Goal: Information Seeking & Learning: Find specific page/section

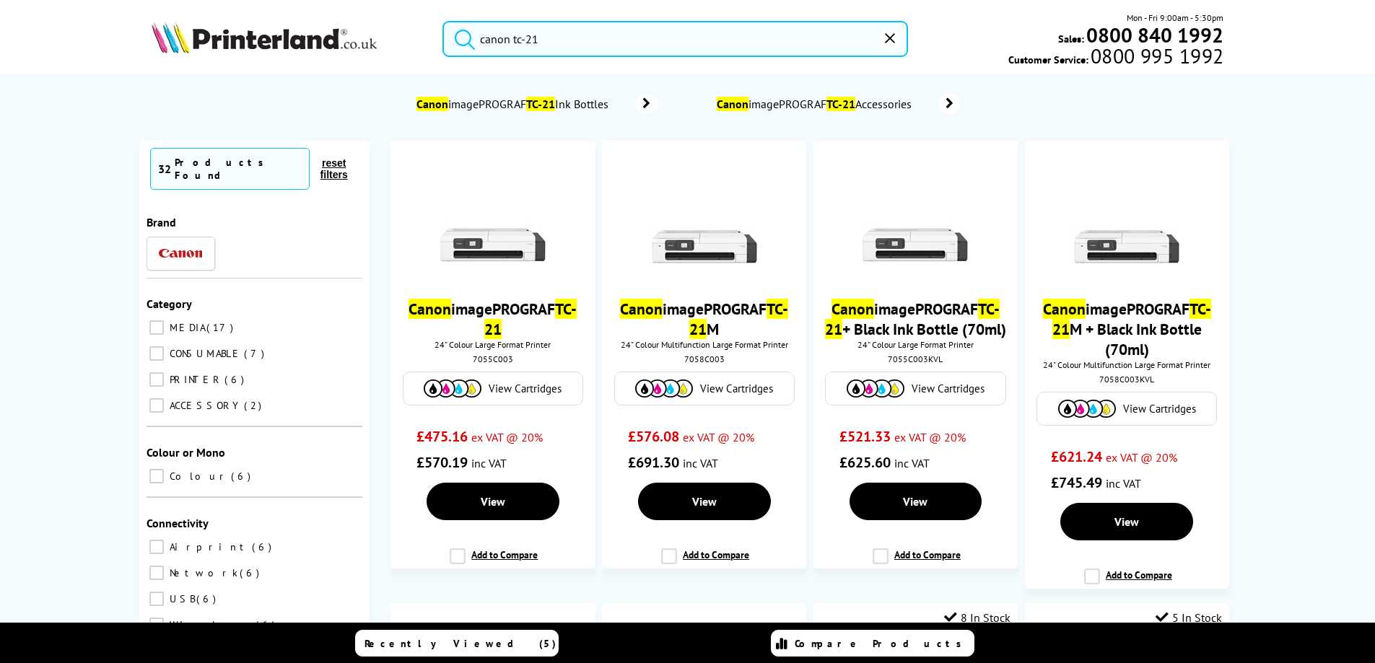
drag, startPoint x: 574, startPoint y: 38, endPoint x: 360, endPoint y: 53, distance: 214.1
click at [360, 53] on div "canon tc-21 Mon - Fri 9:00am - 5:30pm Sales: 0800 840 1992 Customer Service: 08…" at bounding box center [687, 42] width 1155 height 63
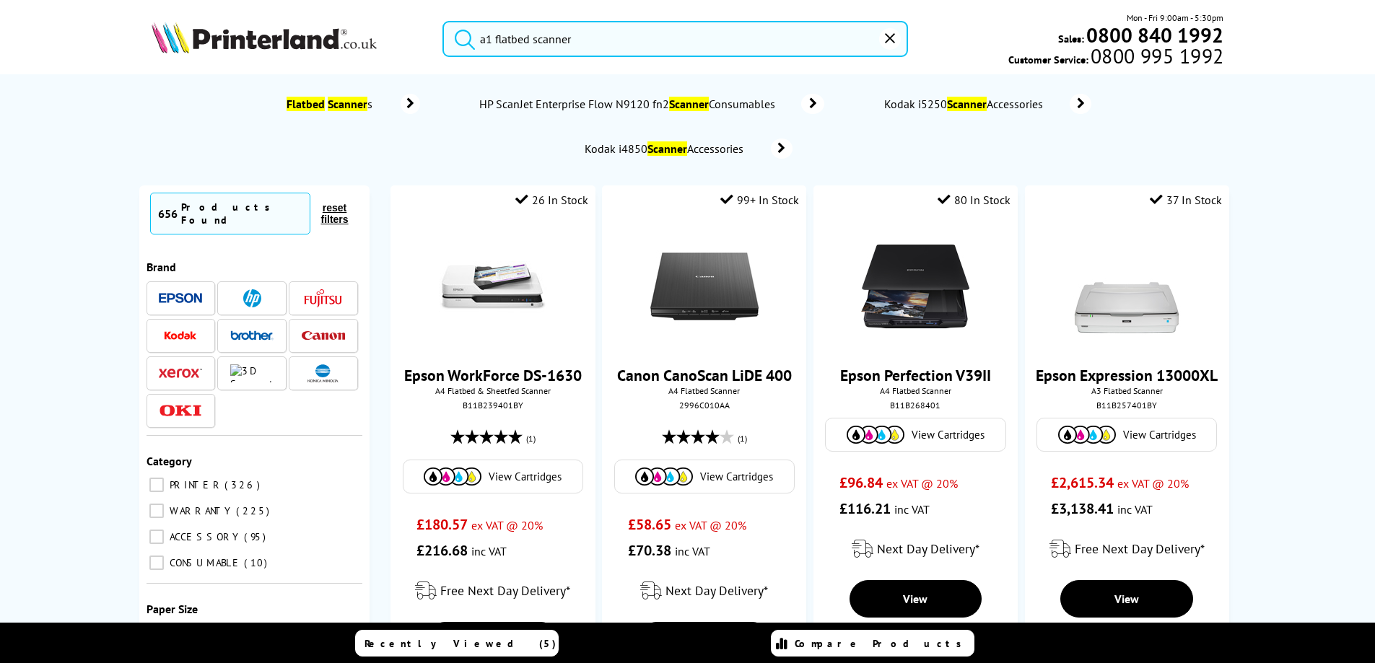
click at [758, 35] on input "a1 flatbed scanner" at bounding box center [674, 39] width 465 height 36
click at [443, 21] on button "submit" at bounding box center [461, 37] width 36 height 32
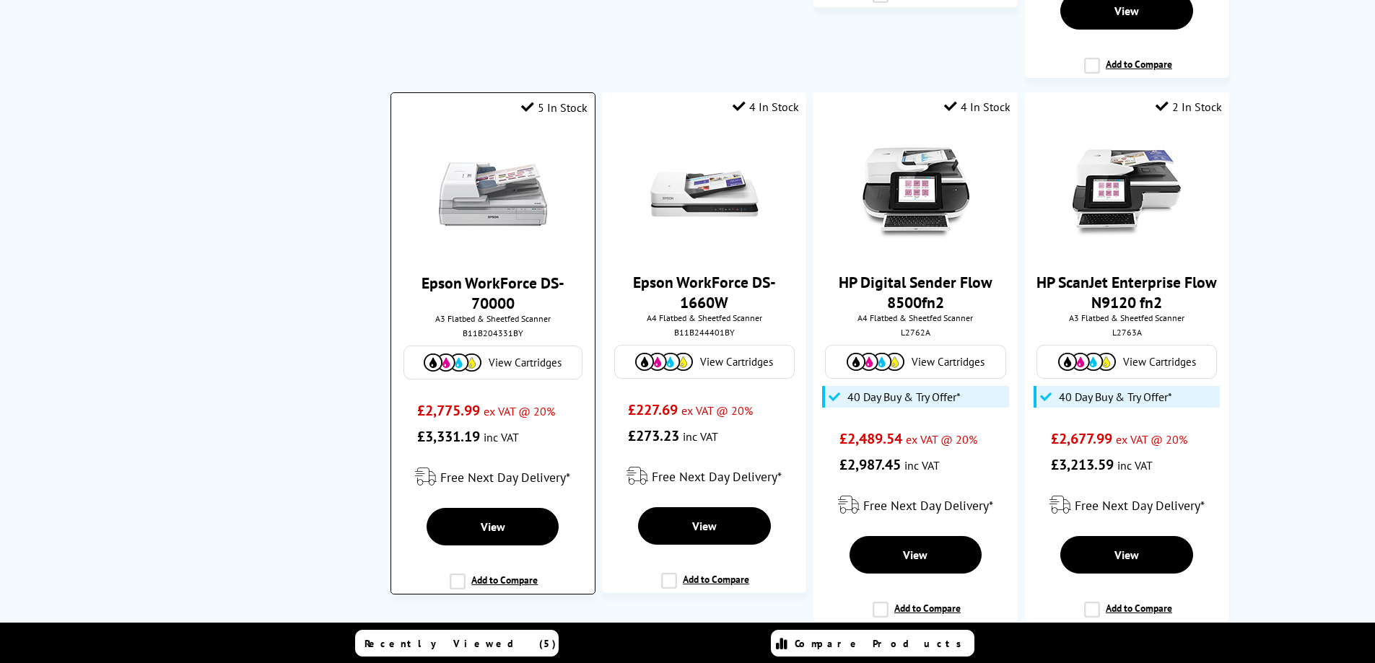
scroll to position [2237, 0]
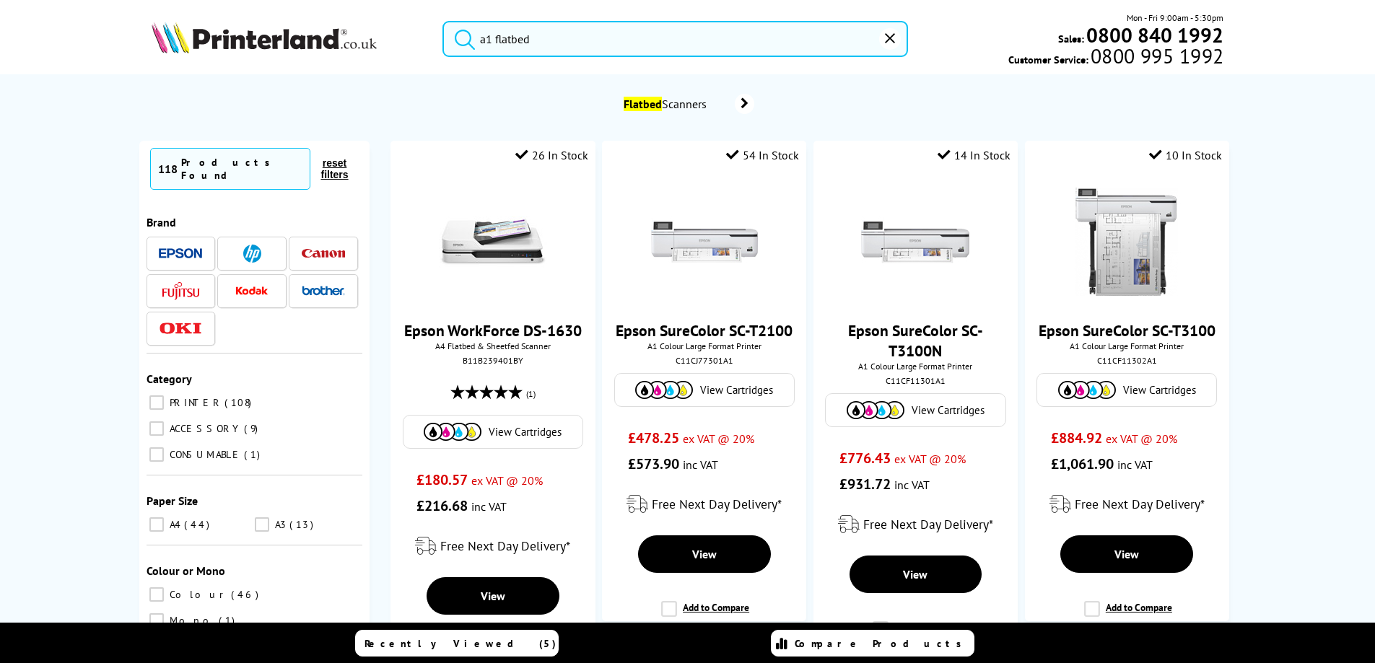
click at [0, 0] on ul "Overview Specification Cartridges & Accessories Customer Questions Reviews" at bounding box center [0, 0] width 0 height 0
click at [501, 42] on input "a1 flatbed" at bounding box center [674, 39] width 465 height 36
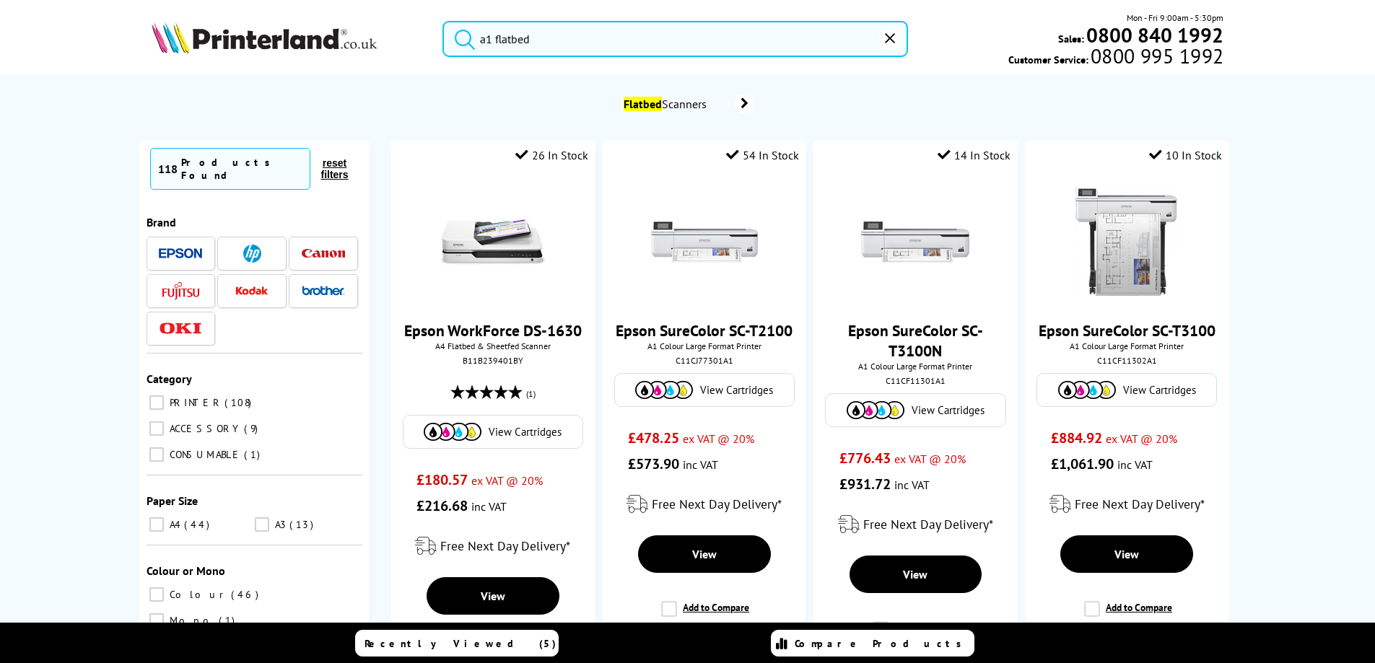
click at [501, 42] on input "a1 flatbed" at bounding box center [674, 39] width 465 height 36
paste input "LC121BKBPDR"
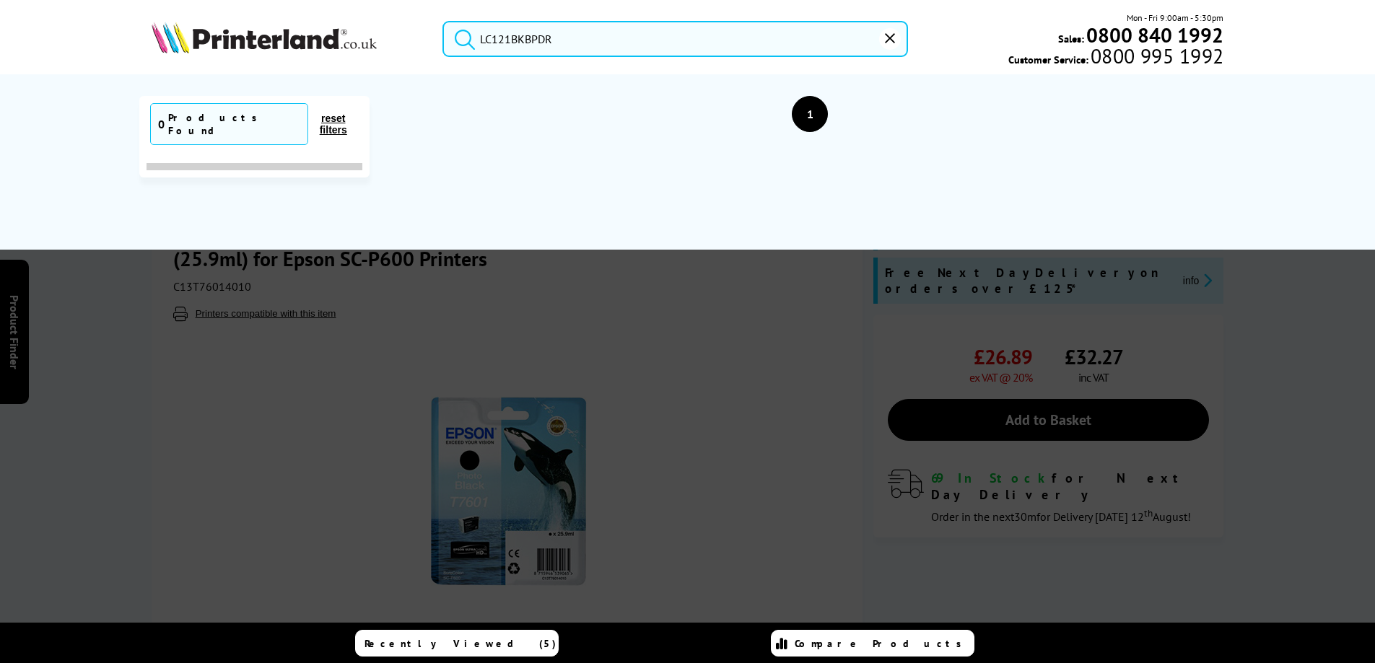
type input "LC121BKBPDR"
click at [893, 37] on icon "reset" at bounding box center [890, 38] width 10 height 10
